Goal: Task Accomplishment & Management: Complete application form

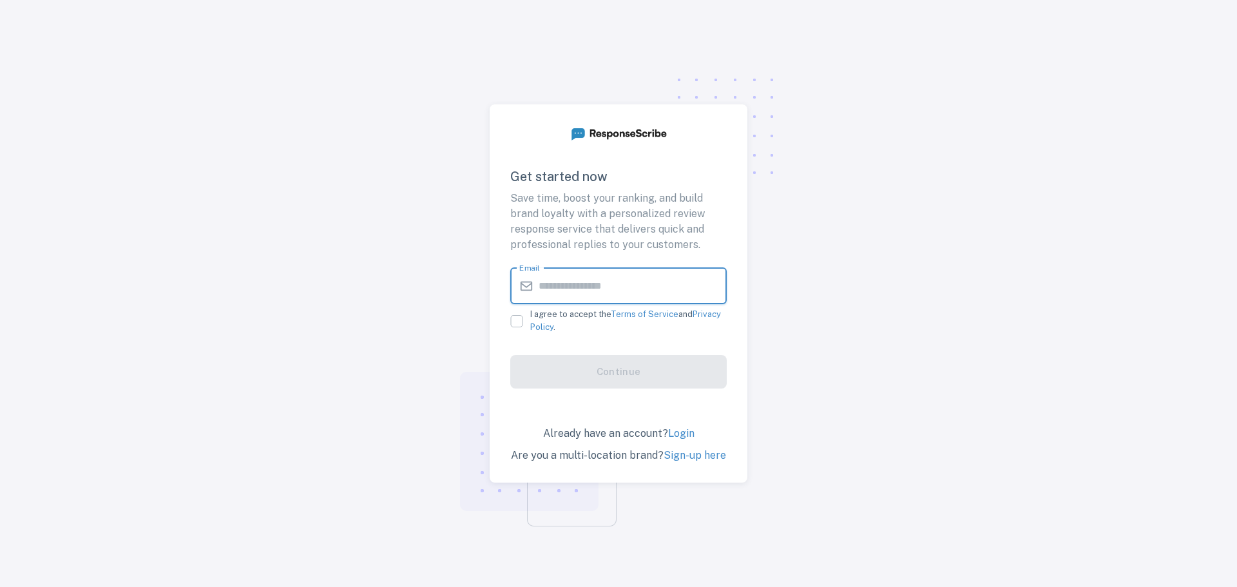
click at [591, 285] on input "Email" at bounding box center [633, 286] width 188 height 36
click at [573, 282] on input "Email" at bounding box center [633, 286] width 188 height 36
type input "**********"
click at [555, 312] on span "I agree to accept the Terms of Service and Privacy Policy ." at bounding box center [628, 320] width 197 height 25
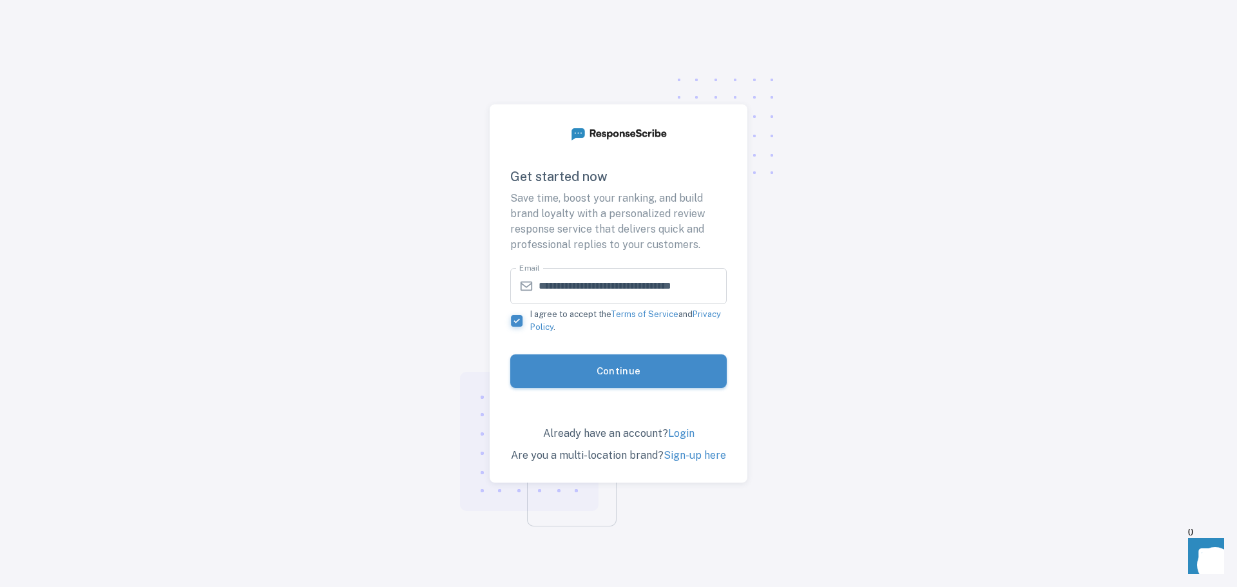
click at [590, 377] on button "Continue" at bounding box center [618, 371] width 216 height 34
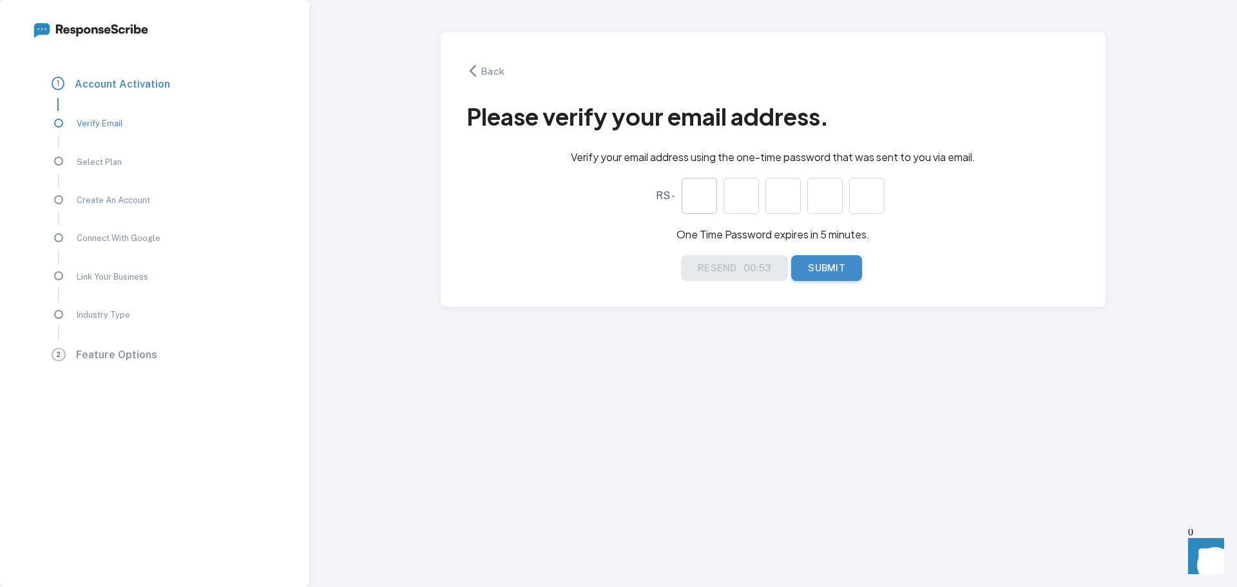
click at [703, 189] on input "text" at bounding box center [699, 196] width 35 height 36
type input "*"
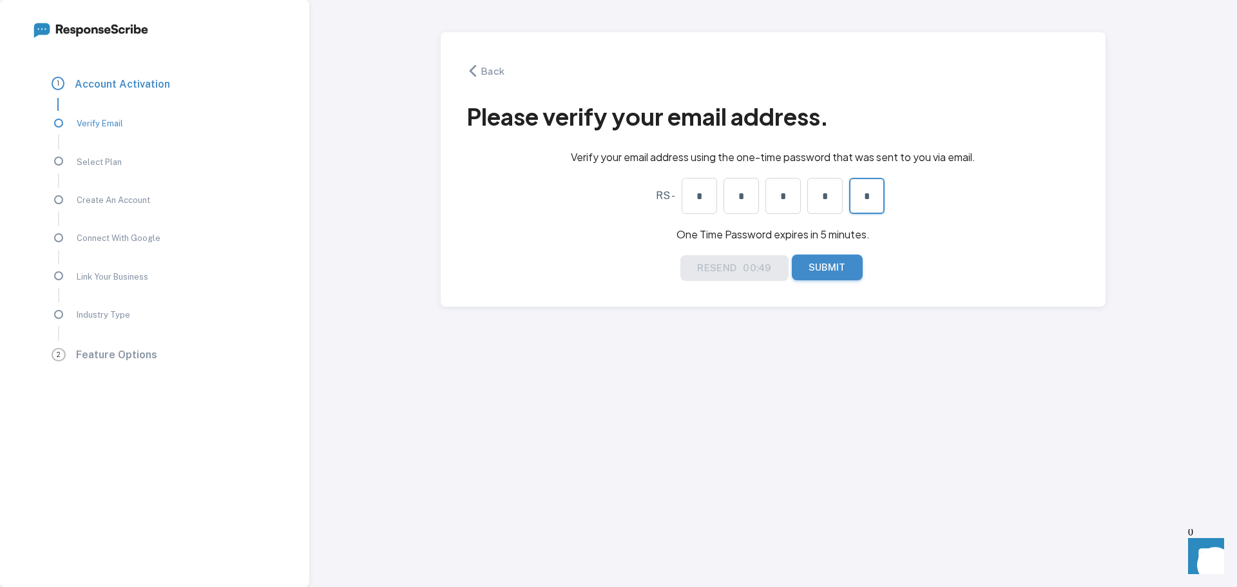
type input "*"
click at [810, 264] on button "Submit" at bounding box center [827, 267] width 71 height 26
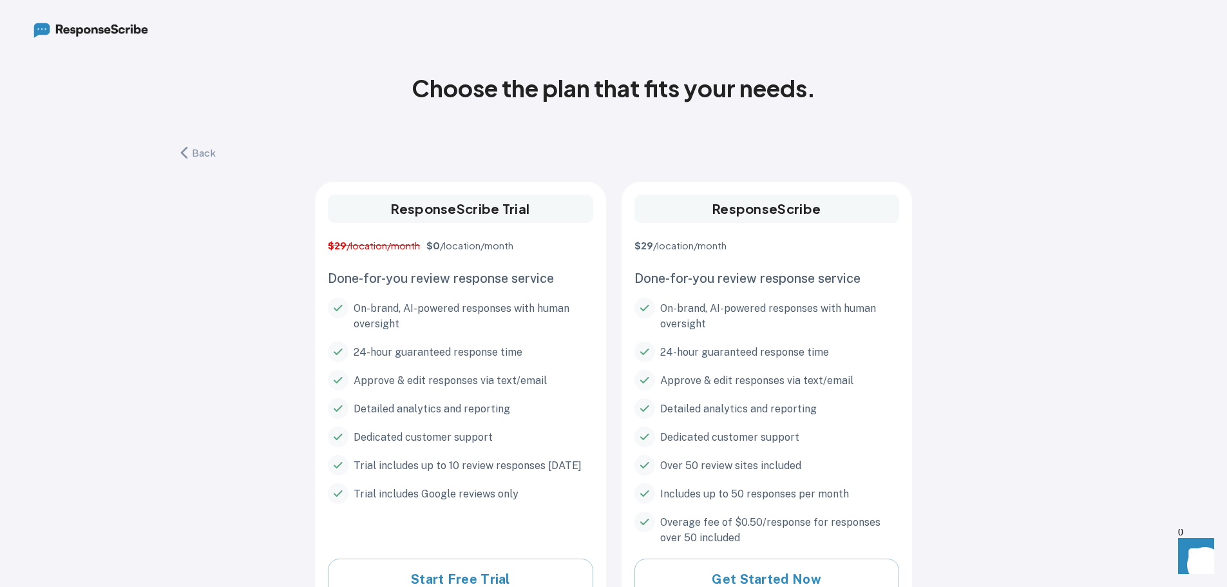
click at [199, 157] on button "Back" at bounding box center [205, 153] width 55 height 26
